Goal: Information Seeking & Learning: Learn about a topic

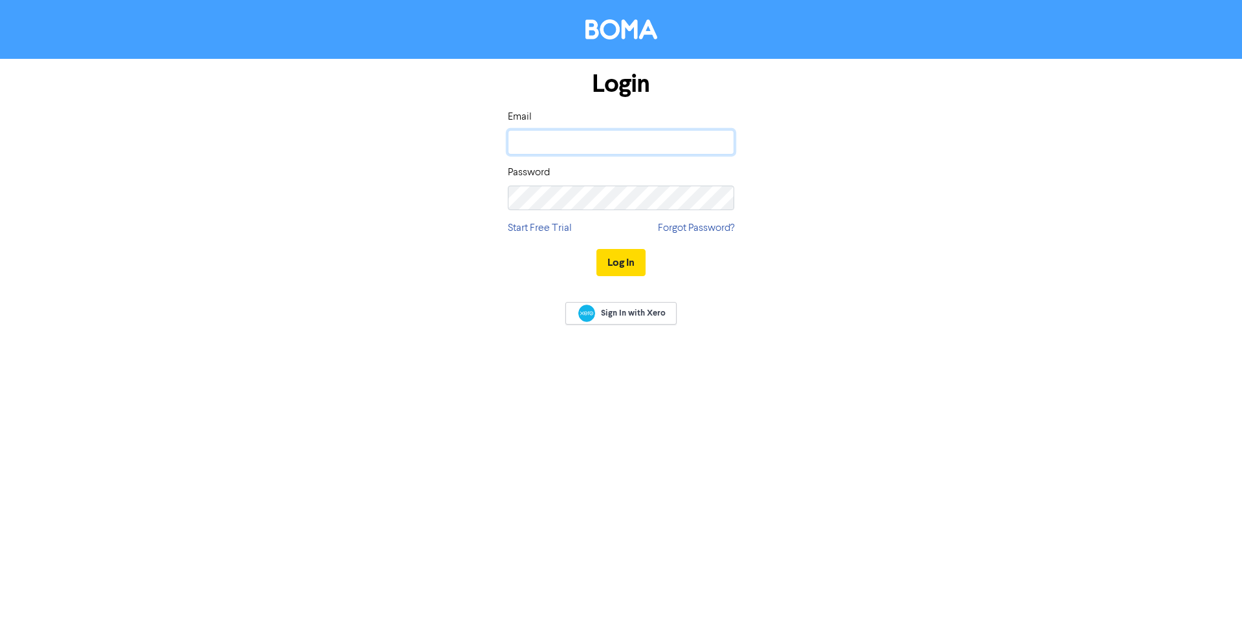
click at [568, 138] on input "email" at bounding box center [621, 142] width 226 height 25
type input "[DOMAIN_NAME][EMAIL_ADDRESS][DOMAIN_NAME]"
click at [596, 249] on button "Log In" at bounding box center [620, 262] width 49 height 27
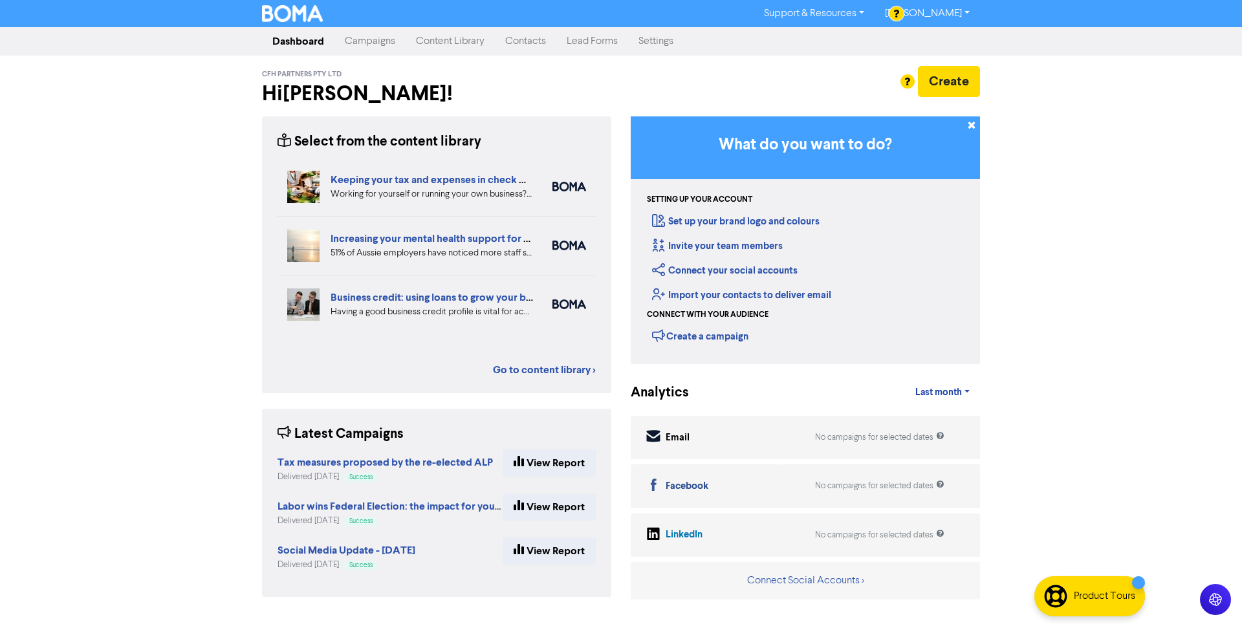
click at [374, 36] on link "Campaigns" at bounding box center [369, 41] width 71 height 26
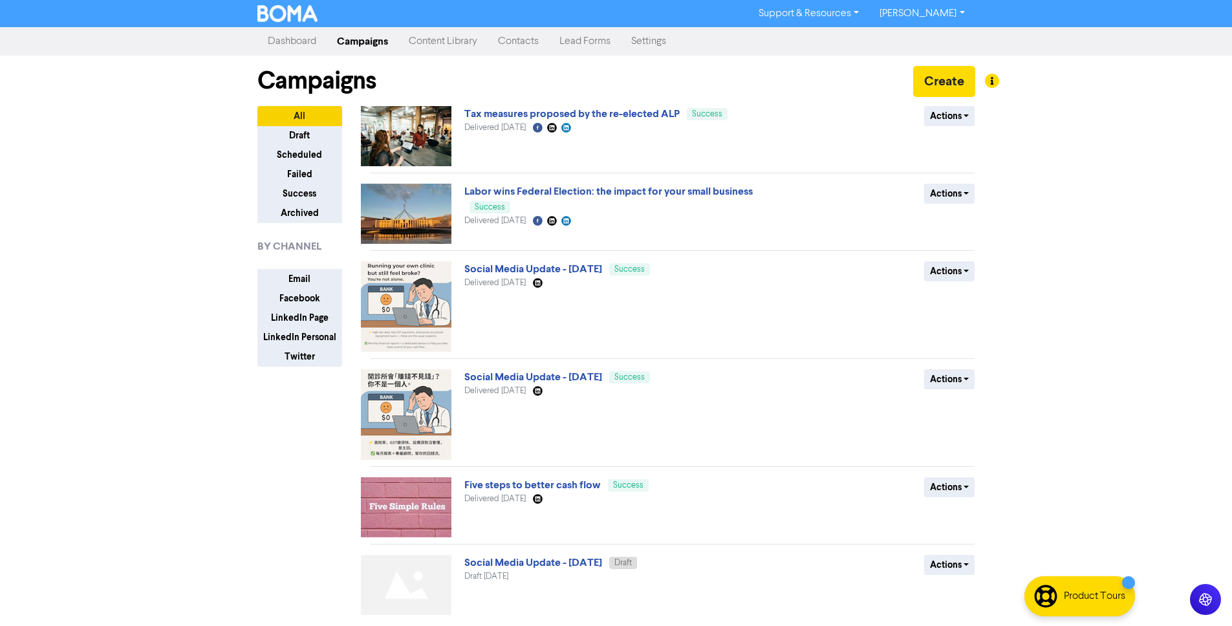
click at [328, 45] on link "Campaigns" at bounding box center [363, 41] width 72 height 26
click at [310, 43] on link "Dashboard" at bounding box center [291, 41] width 69 height 26
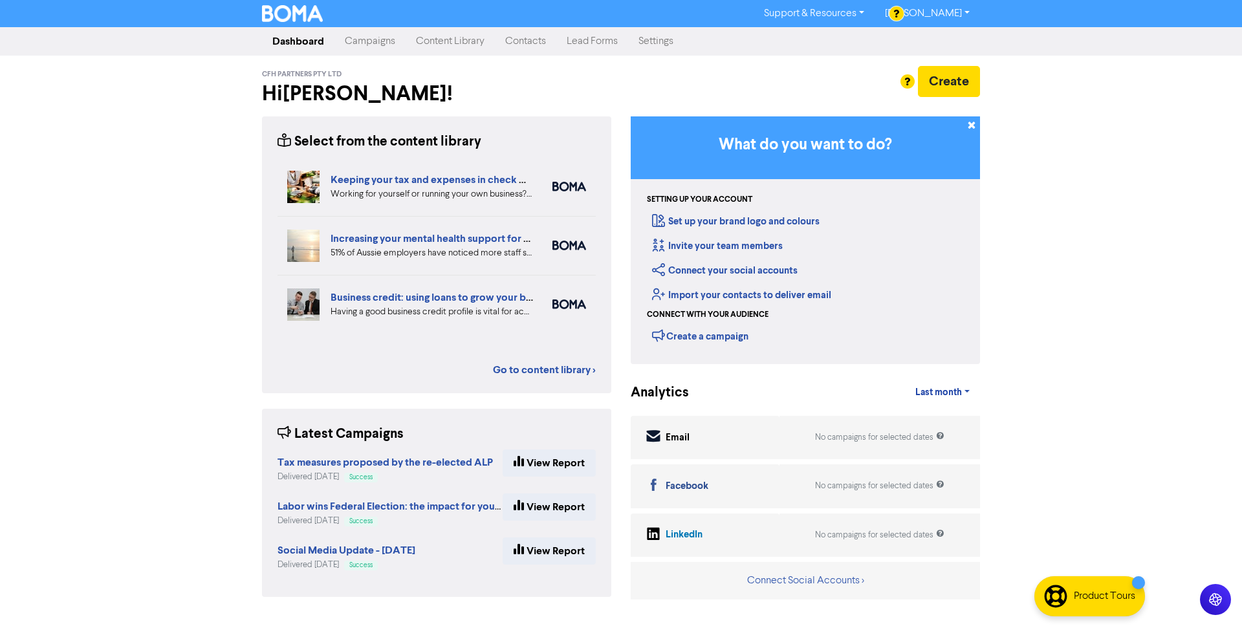
click at [435, 49] on link "Content Library" at bounding box center [449, 41] width 89 height 26
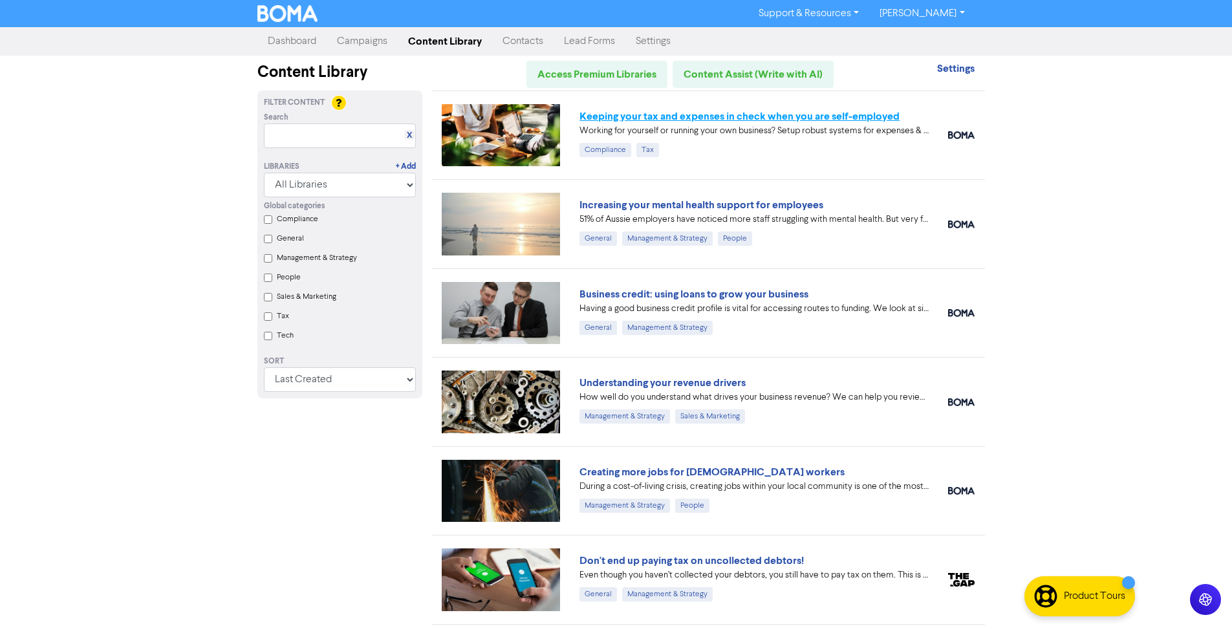
click at [740, 119] on link "Keeping your tax and expenses in check when you are self-employed" at bounding box center [739, 116] width 320 height 13
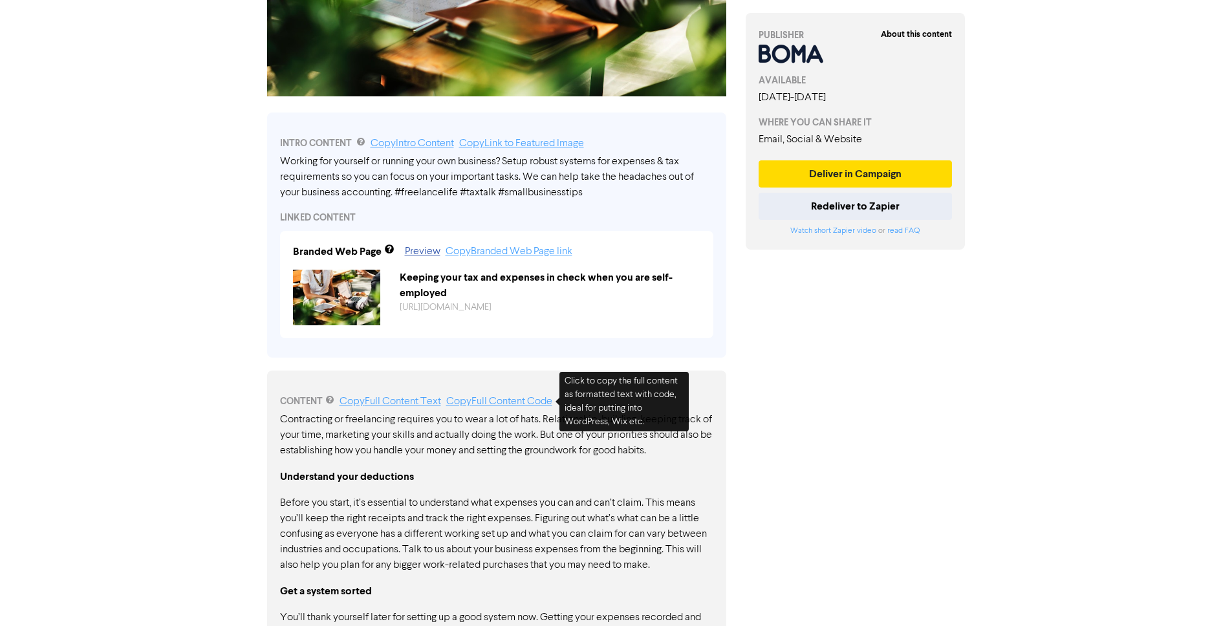
scroll to position [444, 0]
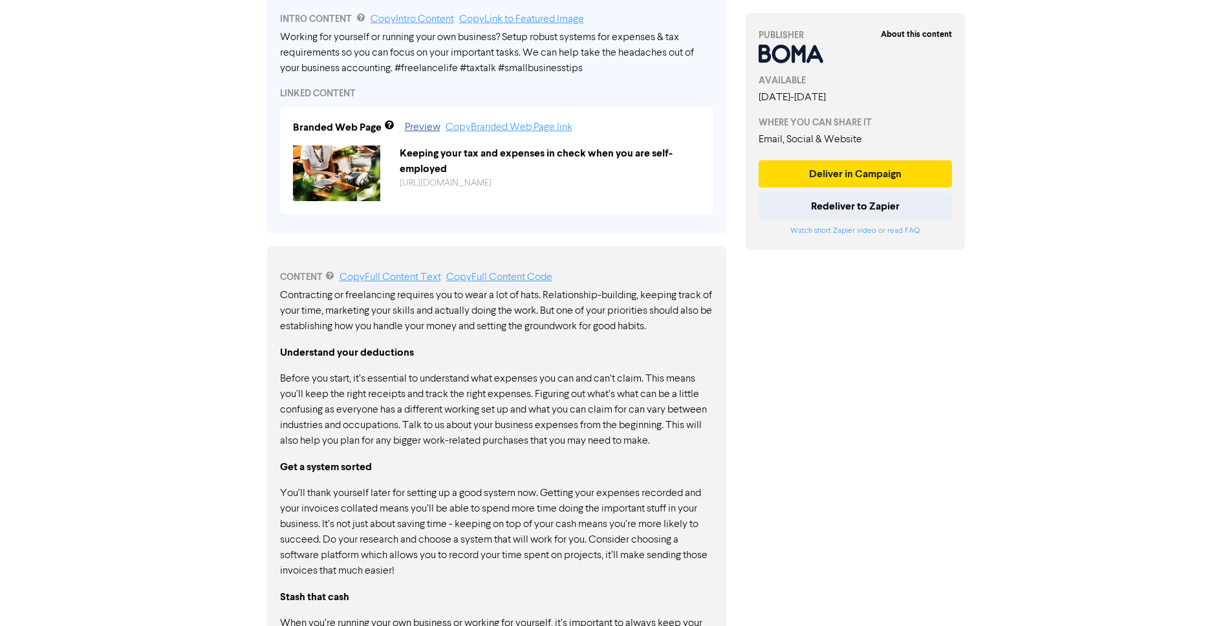
drag, startPoint x: 275, startPoint y: 295, endPoint x: 427, endPoint y: 295, distance: 152.6
click at [427, 295] on div "CONTENT Copy Full Content Text Copy Full Content Code Contracting or freelancin…" at bounding box center [496, 514] width 459 height 537
drag, startPoint x: 421, startPoint y: 298, endPoint x: 635, endPoint y: 299, distance: 214.1
click at [635, 299] on p "Contracting or freelancing requires you to wear a lot of hats. Relationship-bui…" at bounding box center [496, 311] width 433 height 47
drag, startPoint x: 642, startPoint y: 299, endPoint x: 482, endPoint y: 296, distance: 160.4
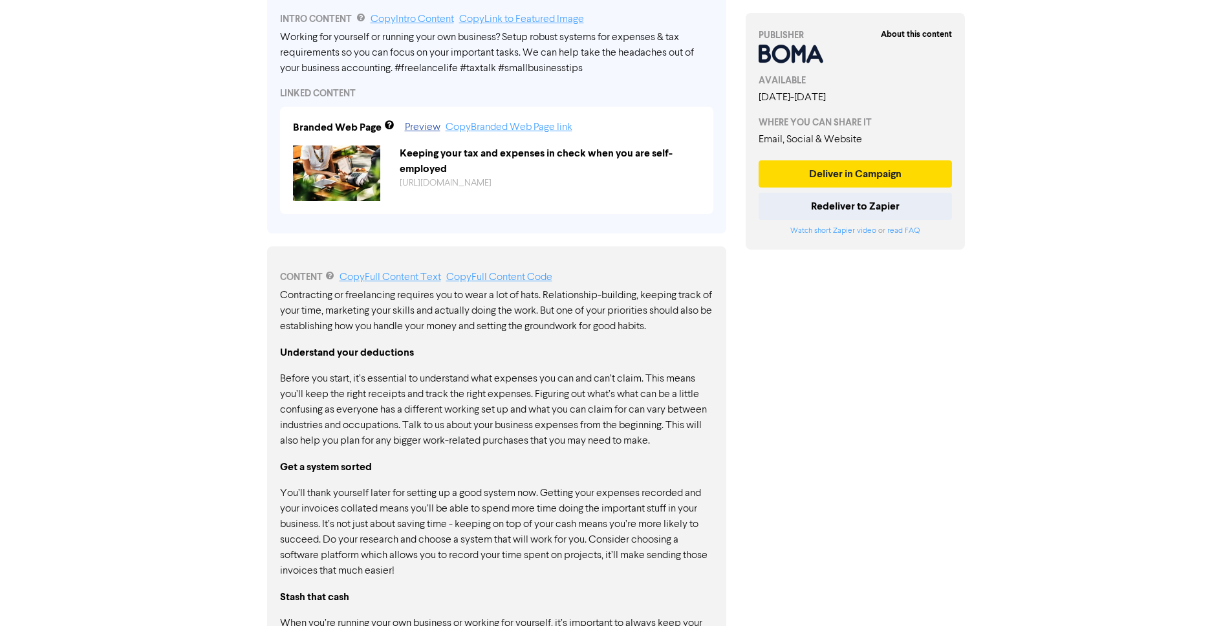
click at [496, 294] on p "Contracting or freelancing requires you to wear a lot of hats. Relationship-bui…" at bounding box center [496, 311] width 433 height 47
drag, startPoint x: 473, startPoint y: 302, endPoint x: 634, endPoint y: 308, distance: 161.1
click at [634, 308] on p "Contracting or freelancing requires you to wear a lot of hats. Relationship-bui…" at bounding box center [496, 311] width 433 height 47
click at [590, 347] on p "Understand your deductions" at bounding box center [496, 353] width 433 height 16
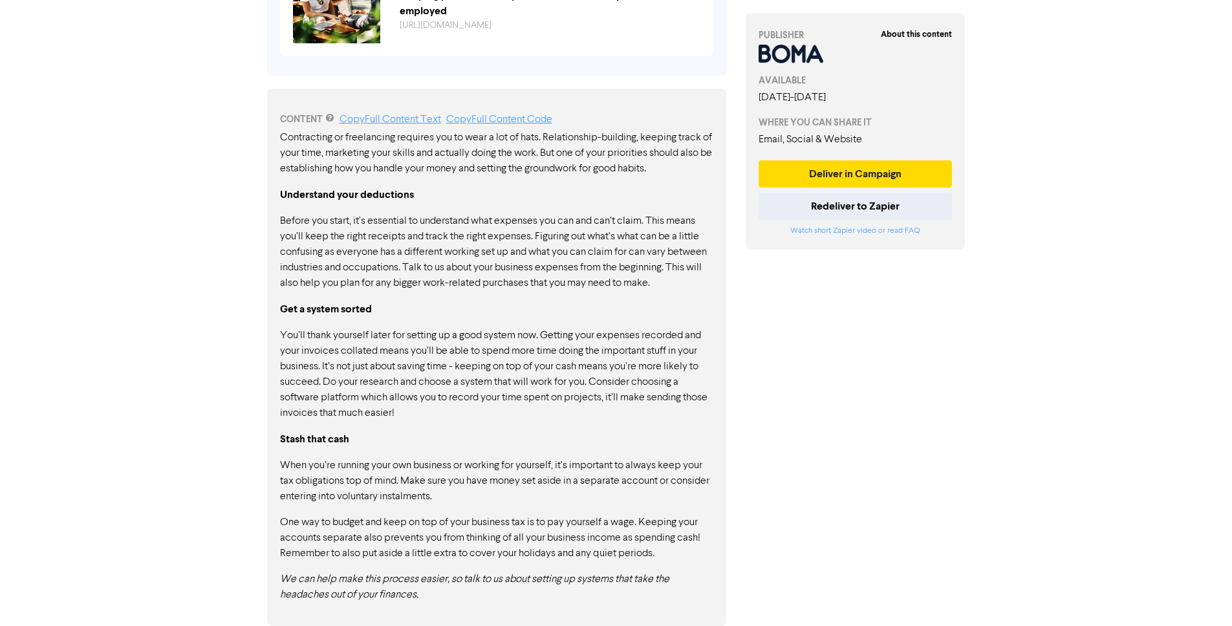
scroll to position [0, 0]
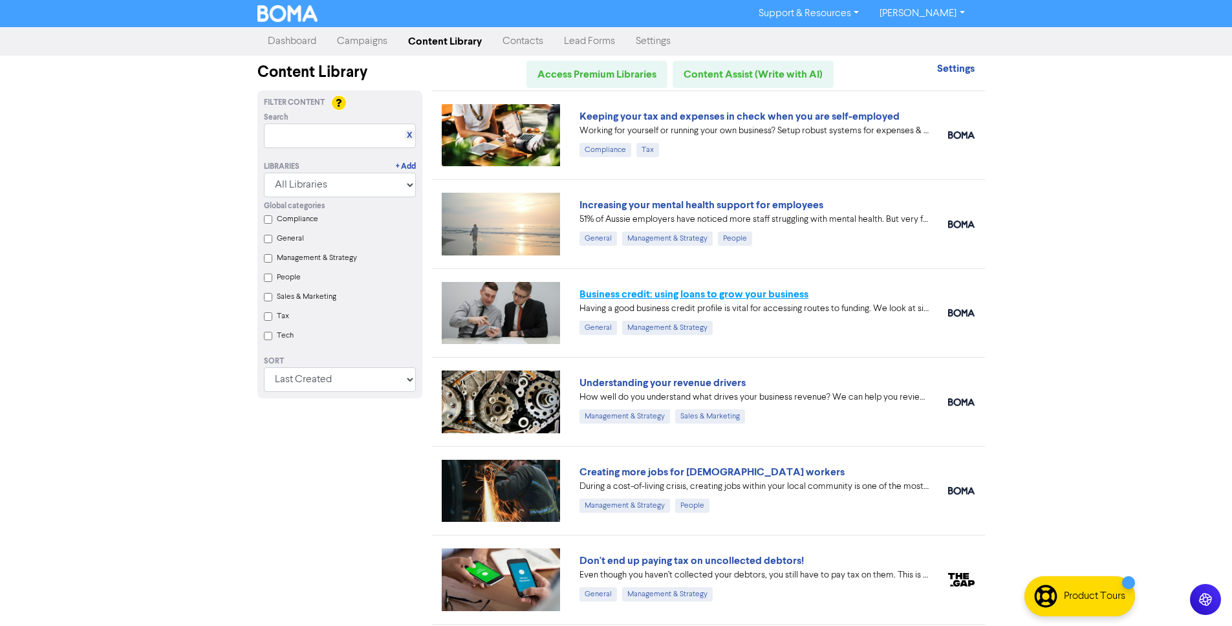
click at [765, 294] on link "Business credit: using loans to grow your business" at bounding box center [693, 294] width 229 height 13
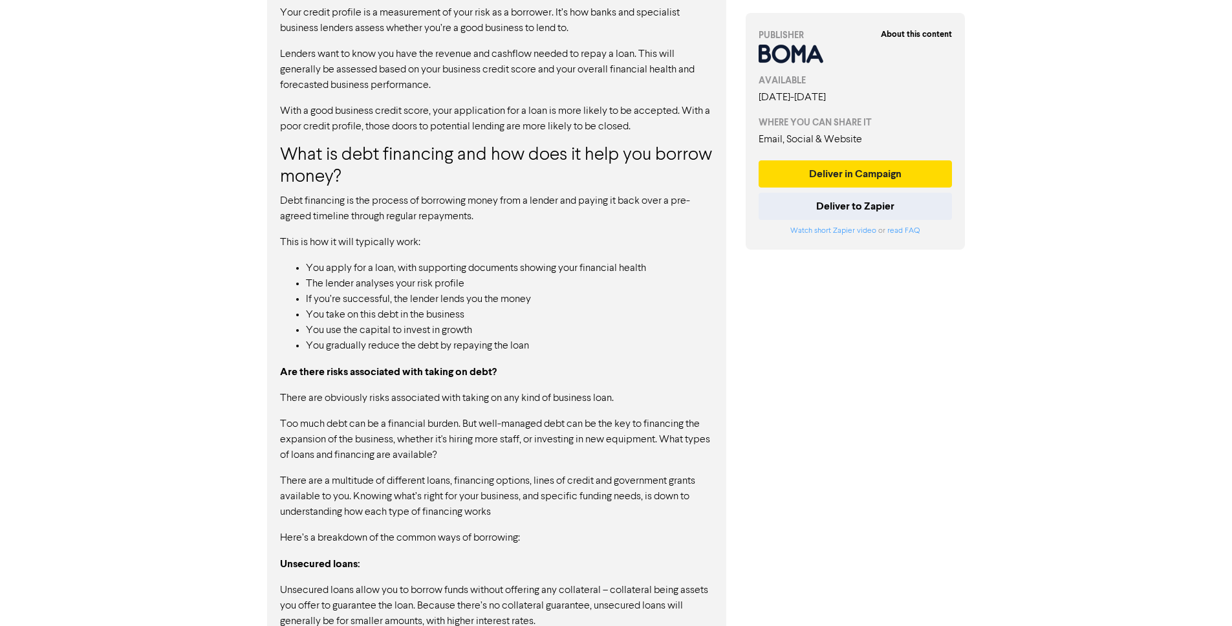
scroll to position [846, 0]
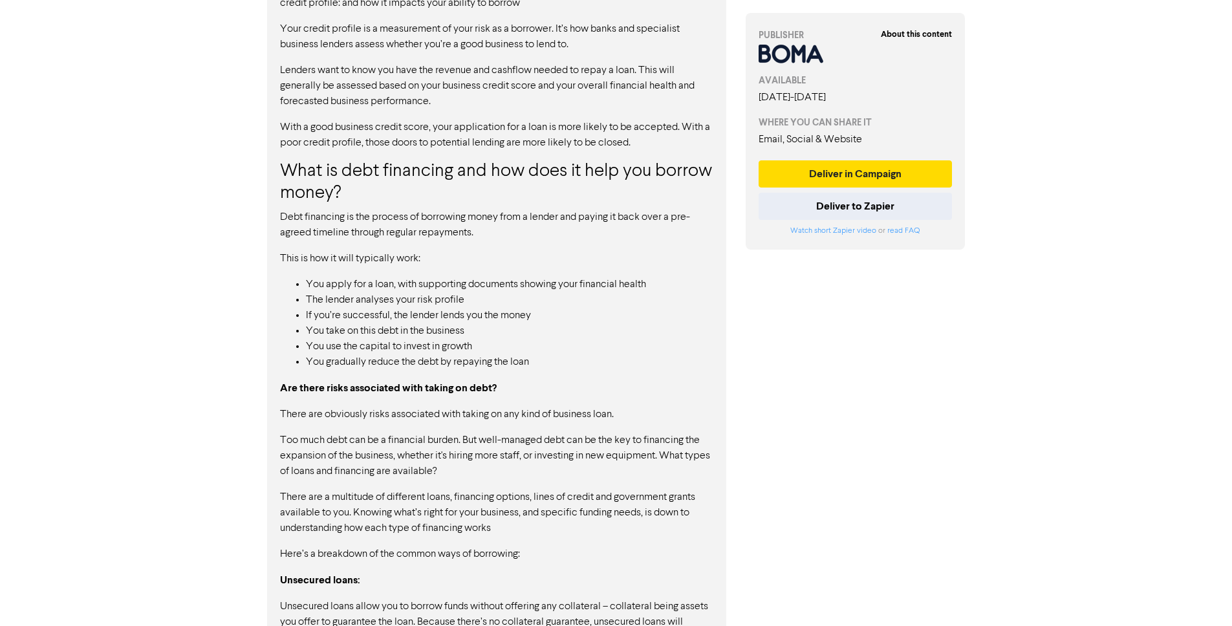
drag, startPoint x: 310, startPoint y: 283, endPoint x: 560, endPoint y: 320, distance: 252.4
click at [559, 317] on ul "You apply for a loan, with supporting documents showing your financial health T…" at bounding box center [496, 323] width 433 height 93
drag, startPoint x: 355, startPoint y: 287, endPoint x: 378, endPoint y: 371, distance: 87.1
drag, startPoint x: 405, startPoint y: 274, endPoint x: 412, endPoint y: 334, distance: 61.1
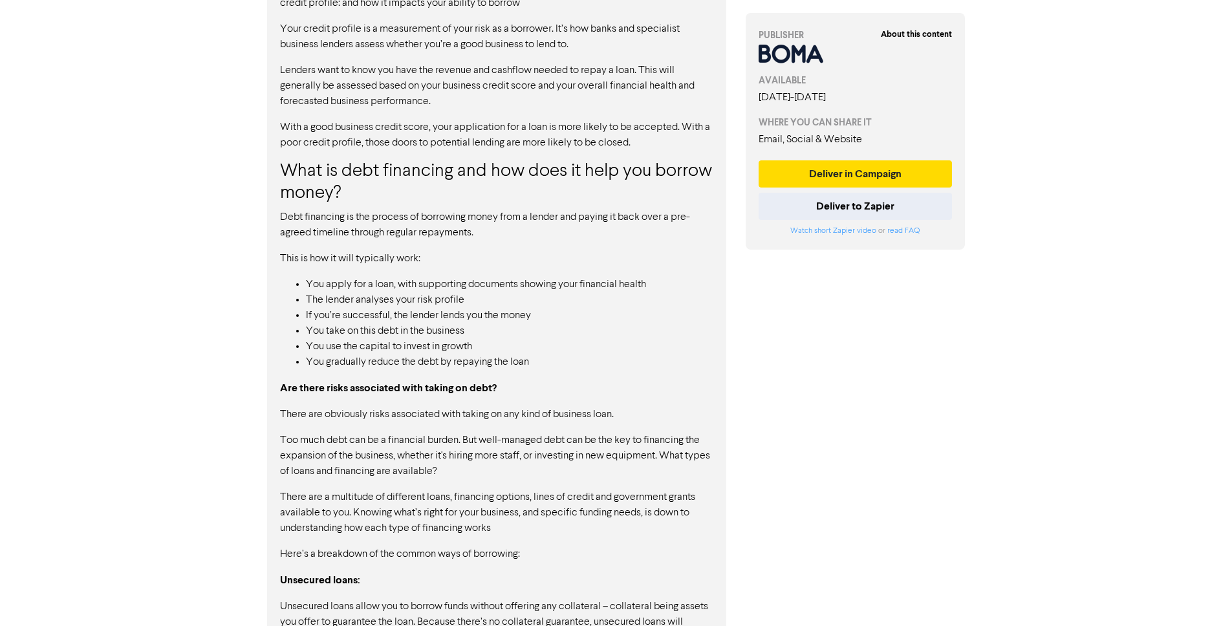
click at [412, 334] on li "You take on this debt in the business" at bounding box center [509, 331] width 407 height 16
drag, startPoint x: 412, startPoint y: 352, endPoint x: 411, endPoint y: 371, distance: 19.4
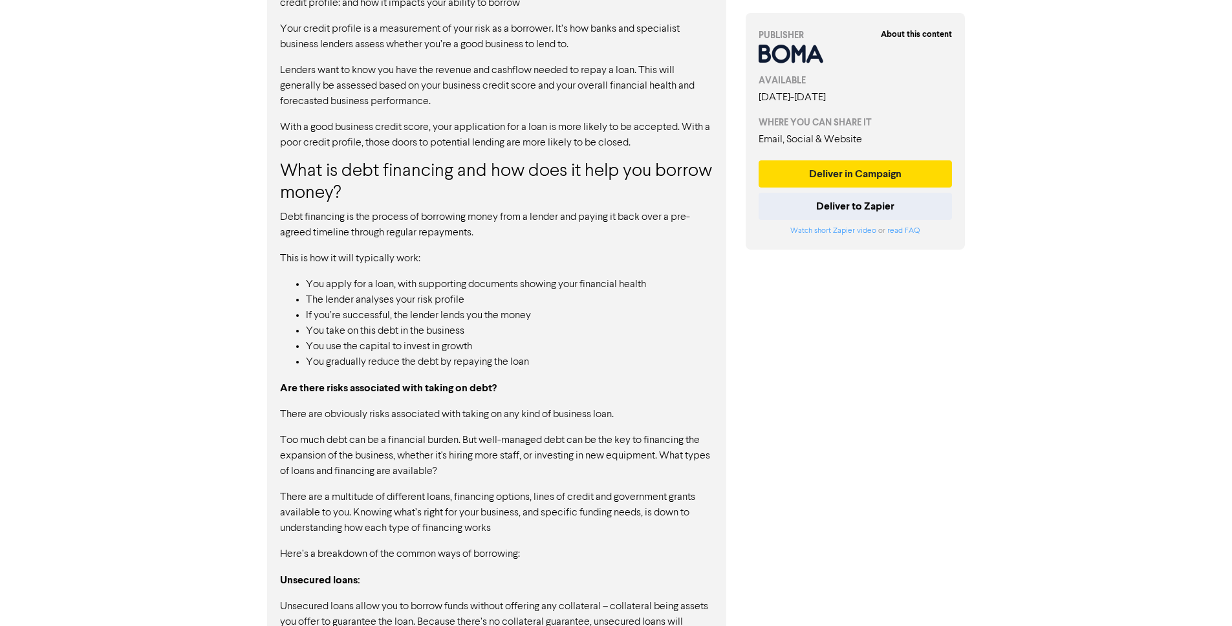
click at [411, 370] on ul "You apply for a loan, with supporting documents showing your financial health T…" at bounding box center [496, 323] width 433 height 93
drag, startPoint x: 411, startPoint y: 371, endPoint x: 413, endPoint y: 384, distance: 13.1
drag, startPoint x: 410, startPoint y: 431, endPoint x: 391, endPoint y: 491, distance: 62.4
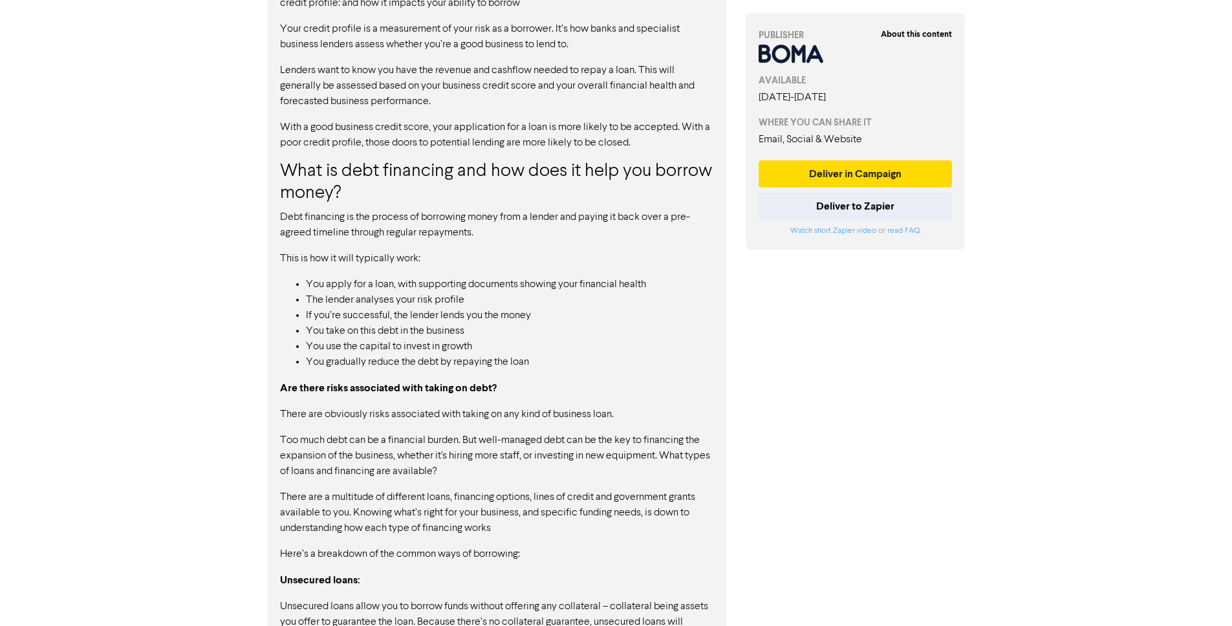
click at [388, 496] on p "There are a multitude of different loans, financing options, lines of credit an…" at bounding box center [496, 513] width 433 height 47
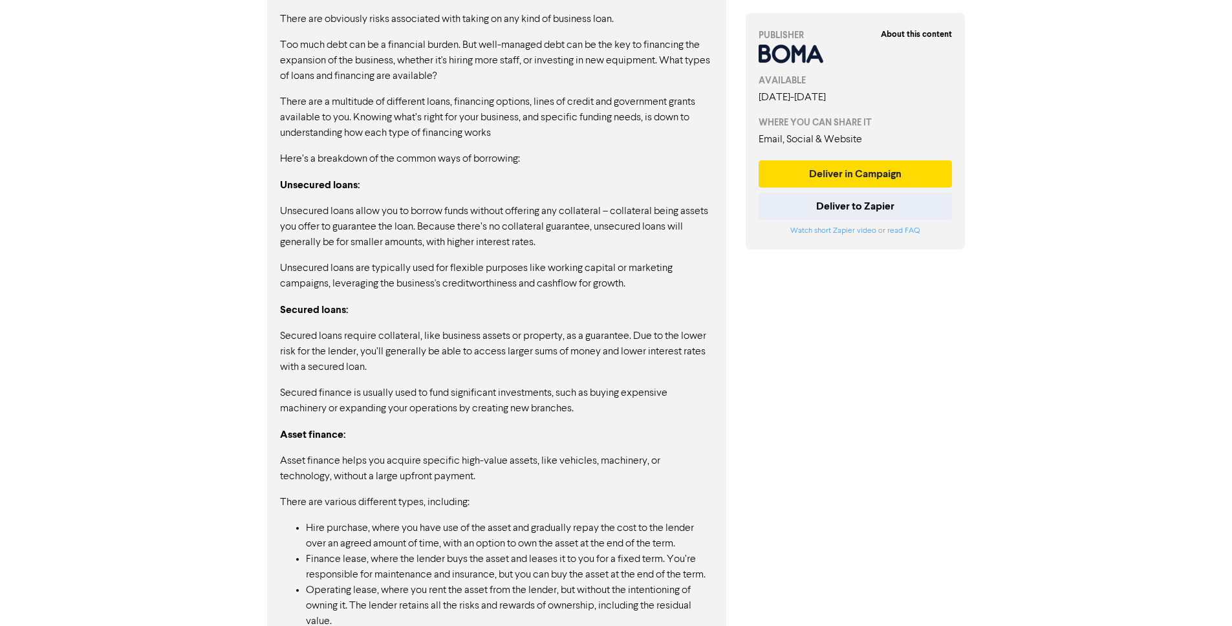
drag, startPoint x: 415, startPoint y: 329, endPoint x: 407, endPoint y: 514, distance: 185.1
click at [407, 515] on div "Whatever stage you’re at in the business journey, having an injection of additi…" at bounding box center [496, 274] width 433 height 1574
click at [407, 514] on div "Whatever stage you’re at in the business journey, having an injection of additi…" at bounding box center [496, 274] width 433 height 1574
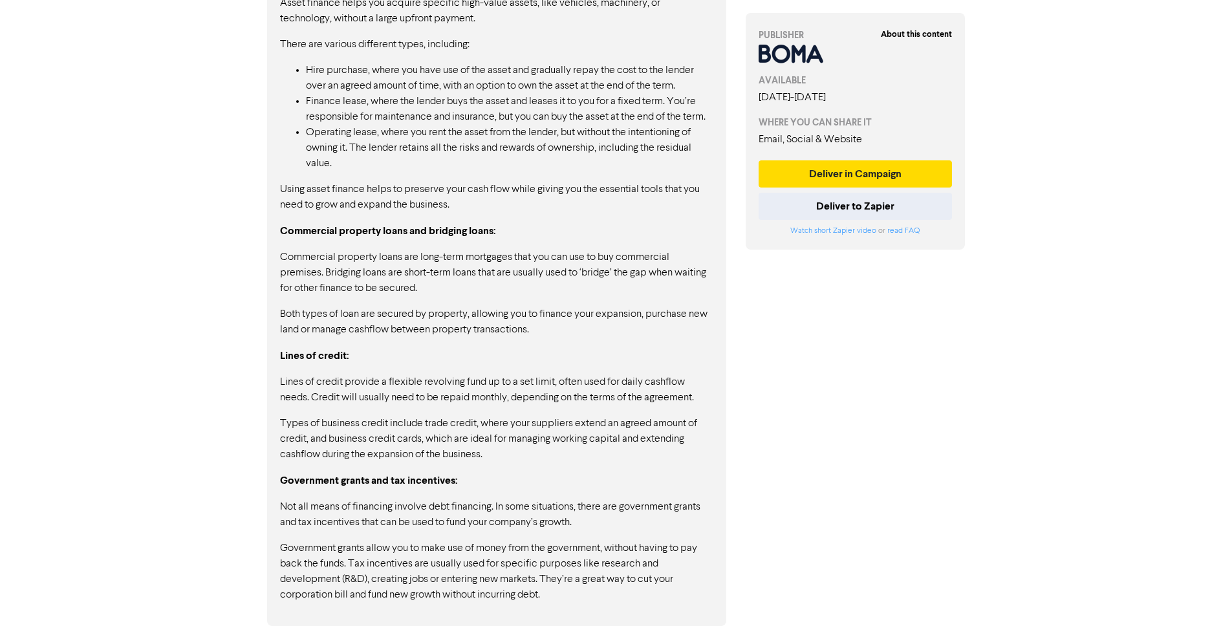
scroll to position [0, 0]
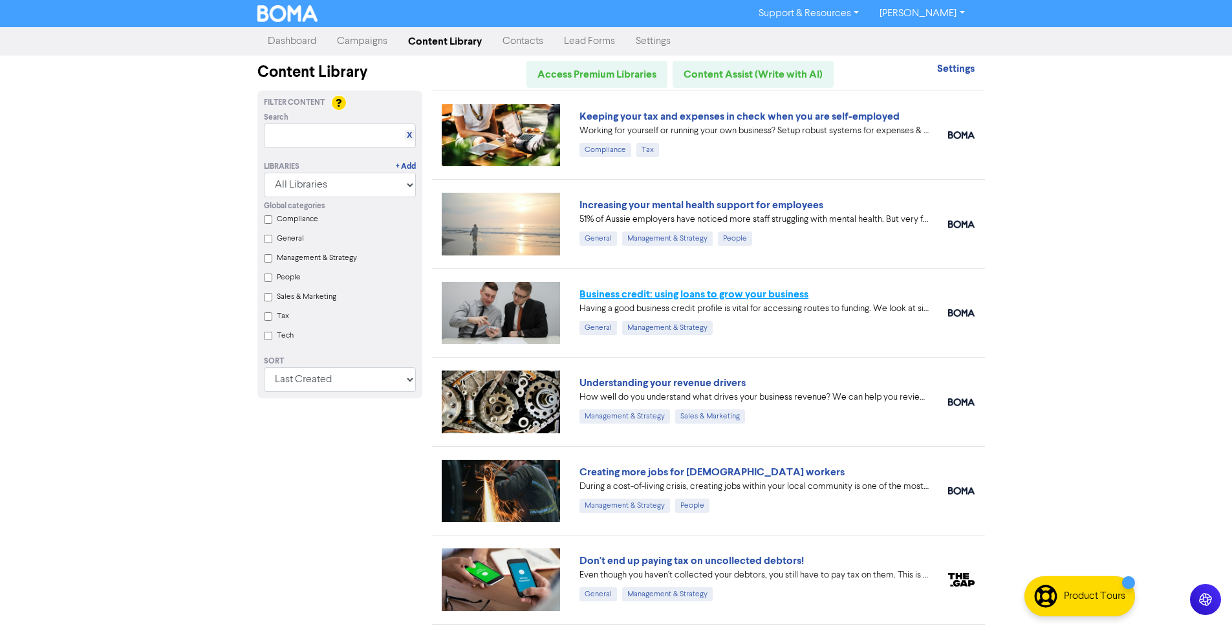
click at [696, 295] on link "Business credit: using loans to grow your business" at bounding box center [693, 294] width 229 height 13
click at [687, 208] on link "Increasing your mental health support for employees" at bounding box center [701, 205] width 244 height 13
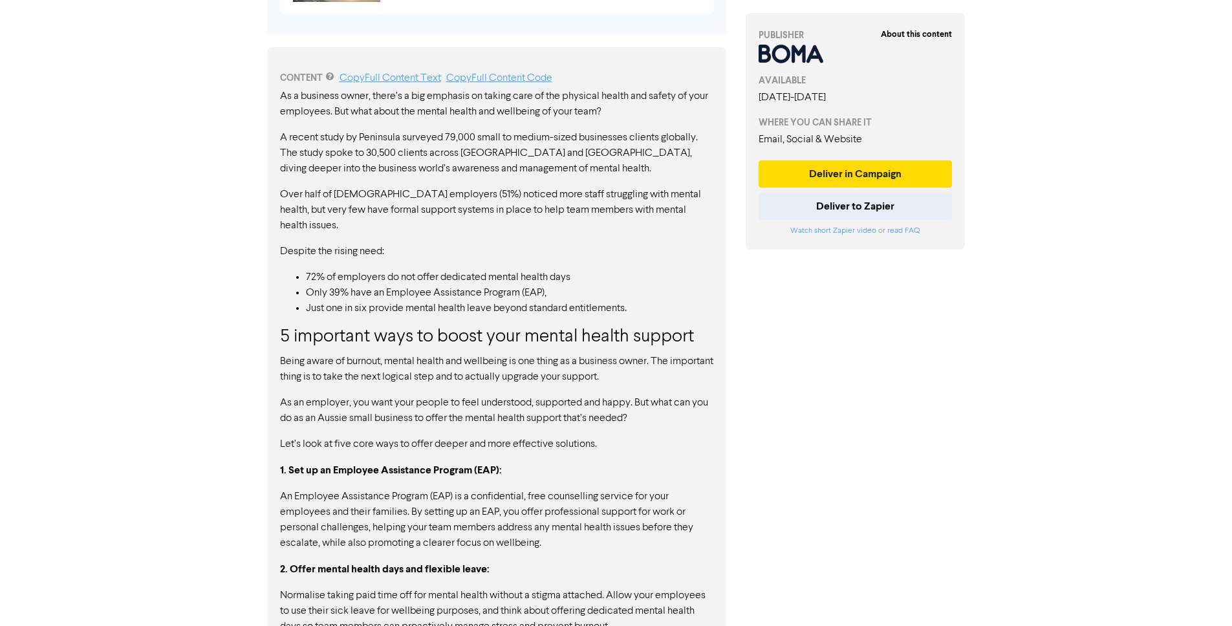
scroll to position [989, 0]
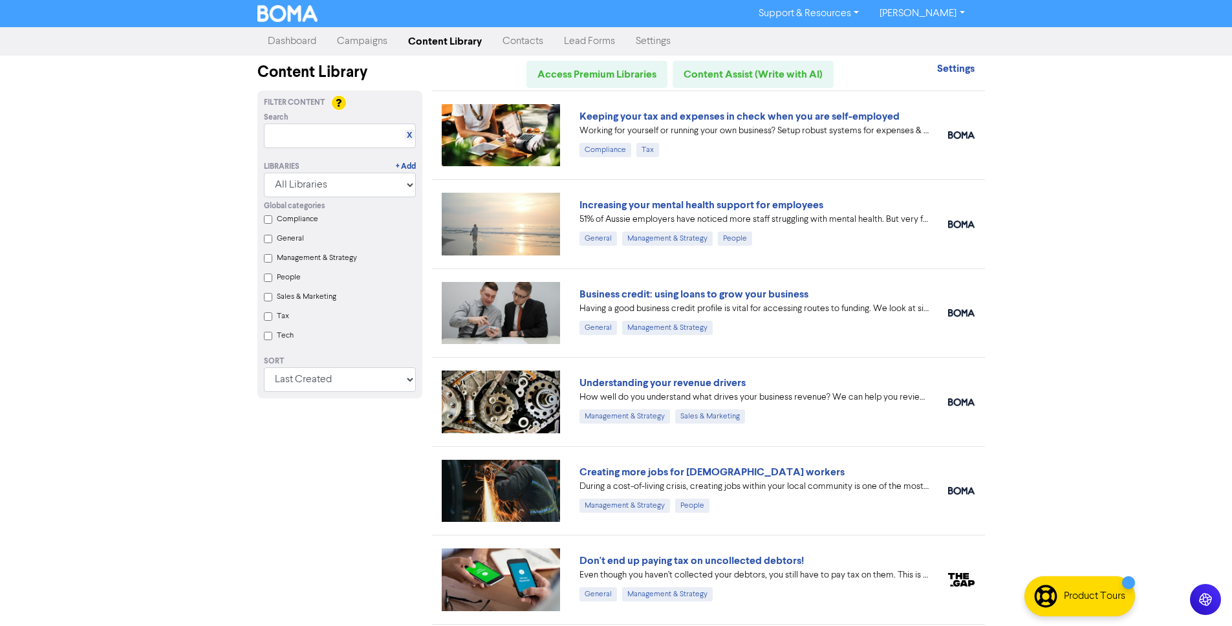
click at [700, 375] on div "Understanding your revenue drivers" at bounding box center [753, 383] width 349 height 16
click at [703, 379] on link "Understanding your revenue drivers" at bounding box center [662, 382] width 166 height 13
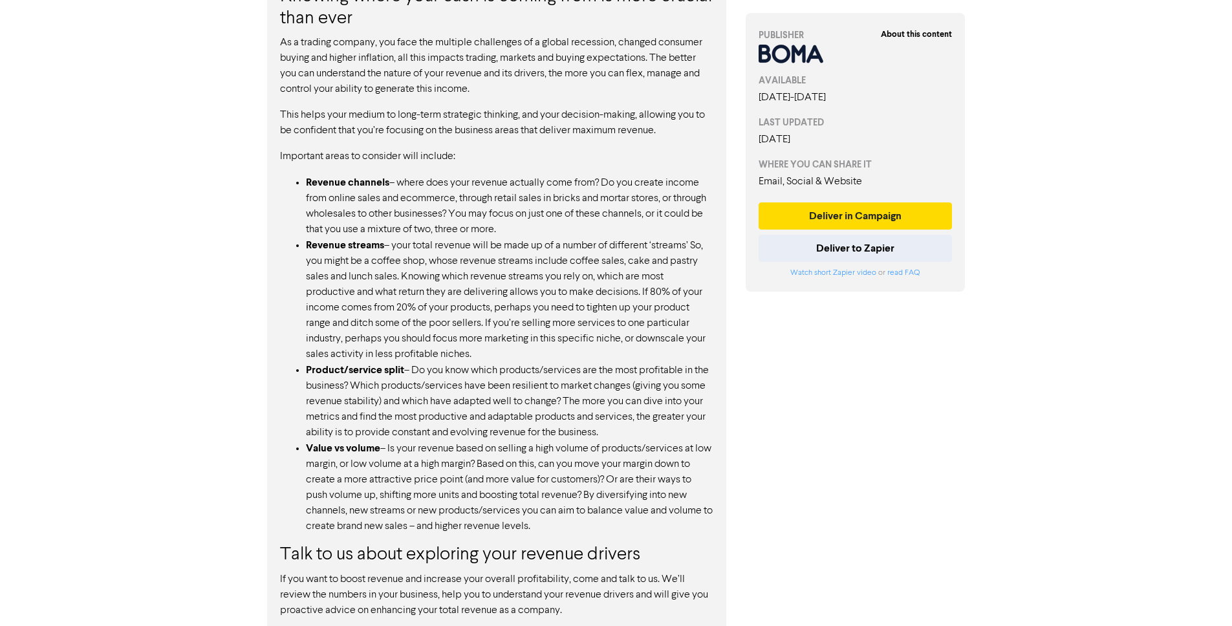
scroll to position [891, 0]
